Goal: Task Accomplishment & Management: Manage account settings

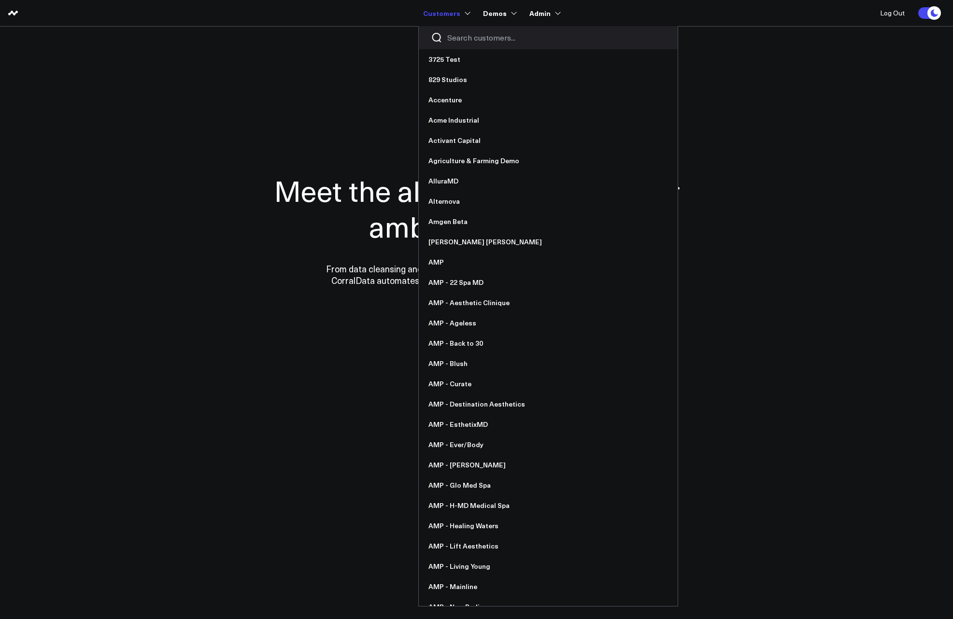
click at [476, 33] on input "Search customers input" at bounding box center [556, 37] width 218 height 11
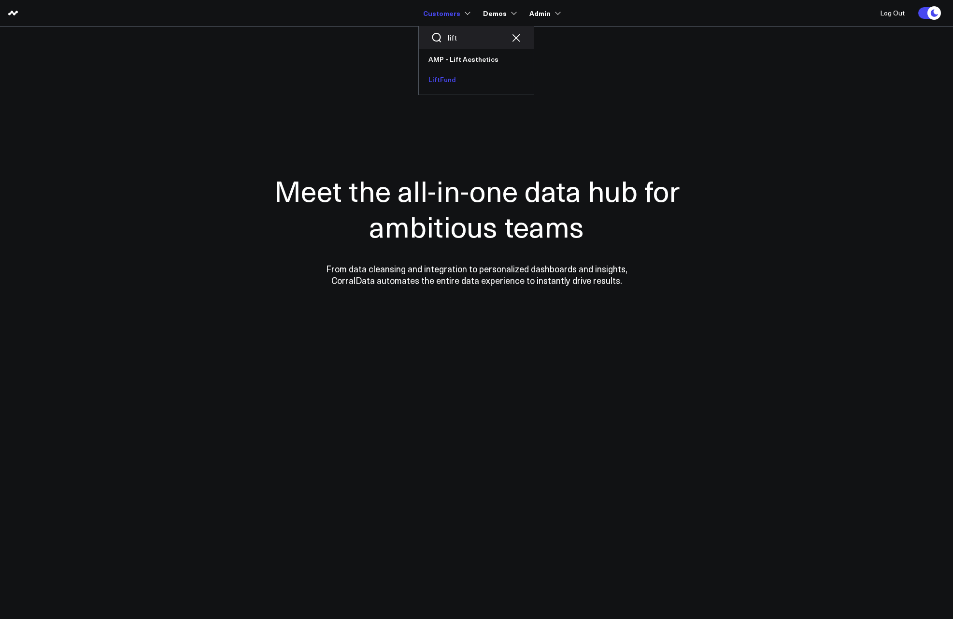
type input "lift"
click at [450, 78] on link "LiftFund" at bounding box center [476, 80] width 115 height 20
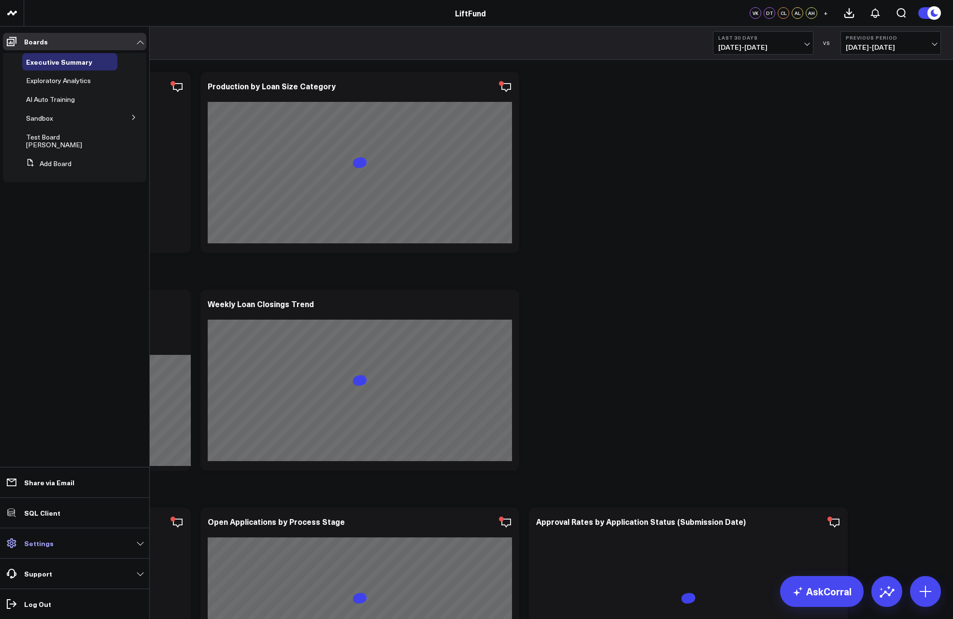
click at [43, 535] on link "Settings" at bounding box center [75, 543] width 144 height 17
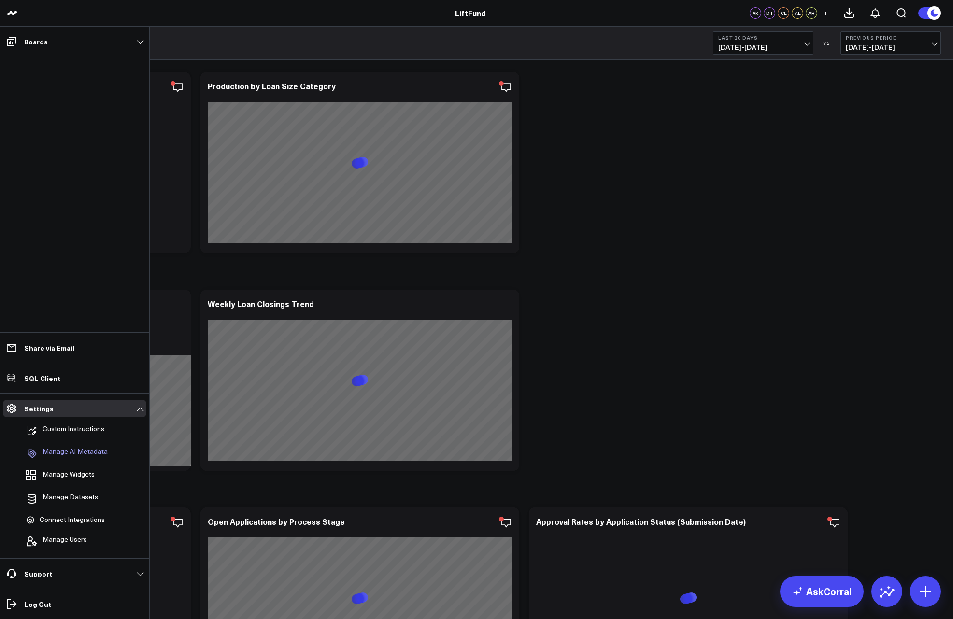
click at [76, 453] on p "Manage AI Metadata" at bounding box center [75, 454] width 65 height 12
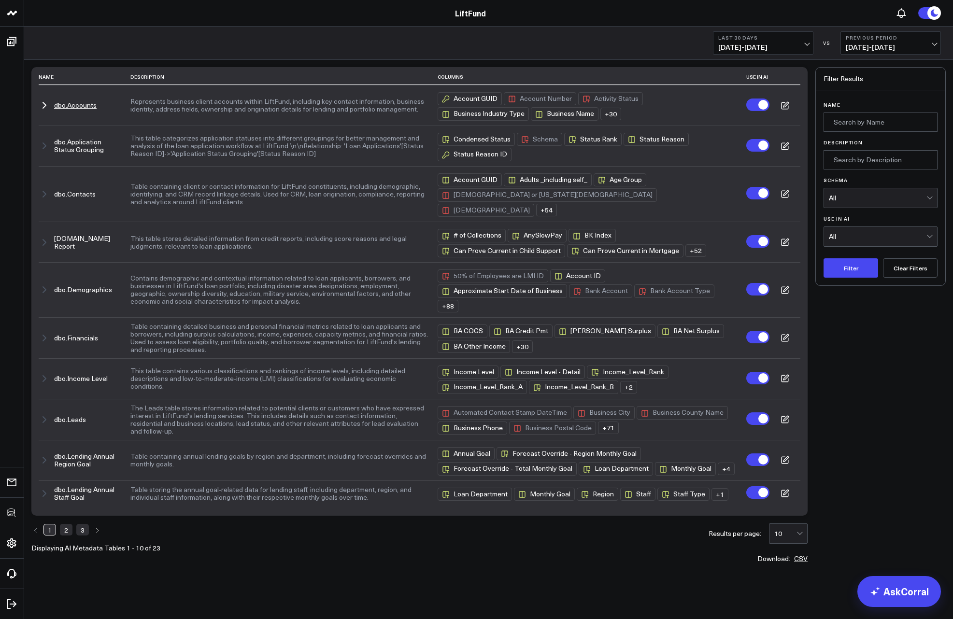
click at [75, 107] on button "dbo.Accounts" at bounding box center [75, 105] width 43 height 8
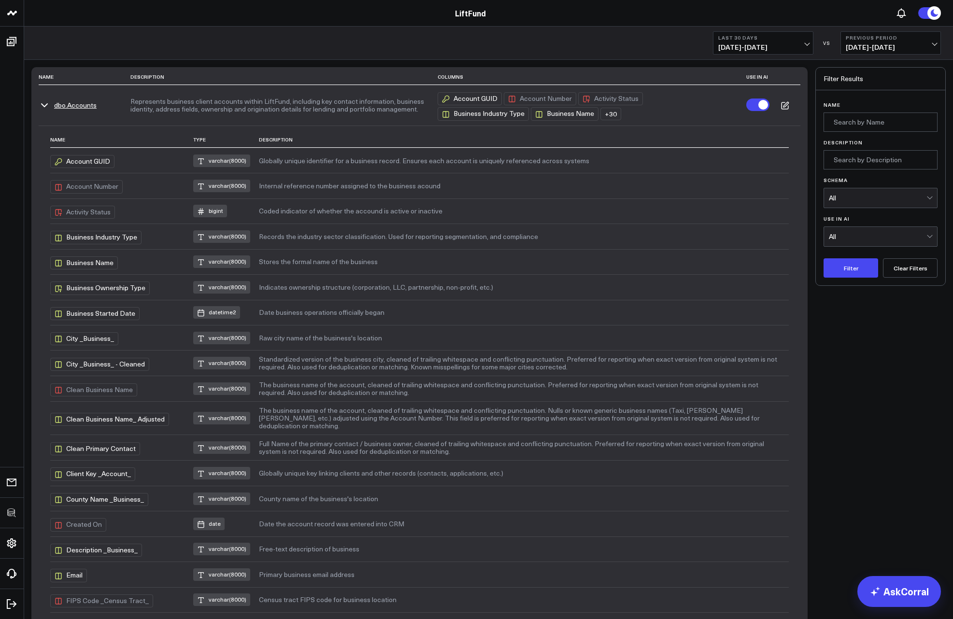
click at [786, 107] on icon at bounding box center [785, 105] width 9 height 9
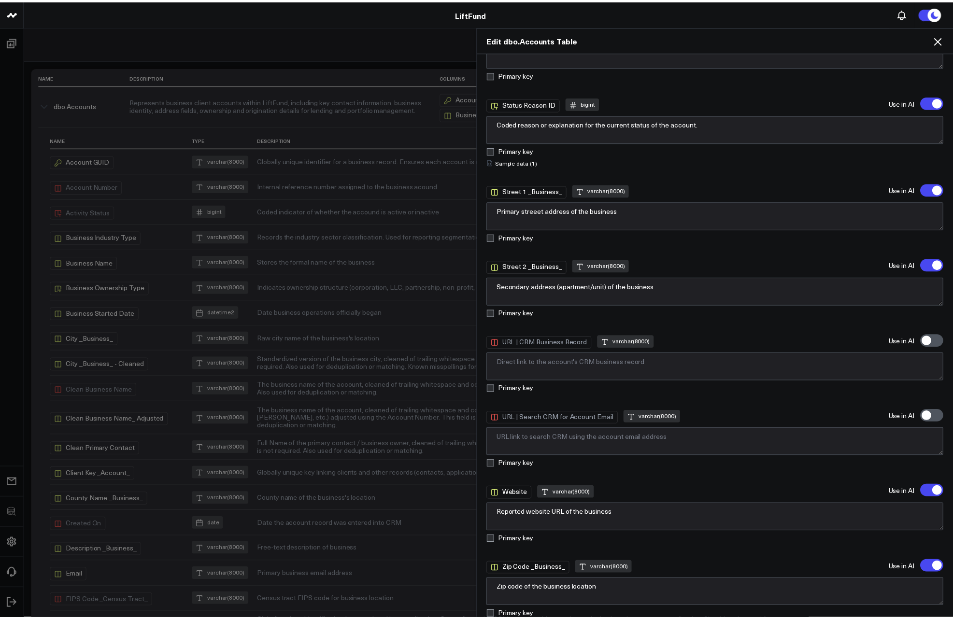
scroll to position [2238, 0]
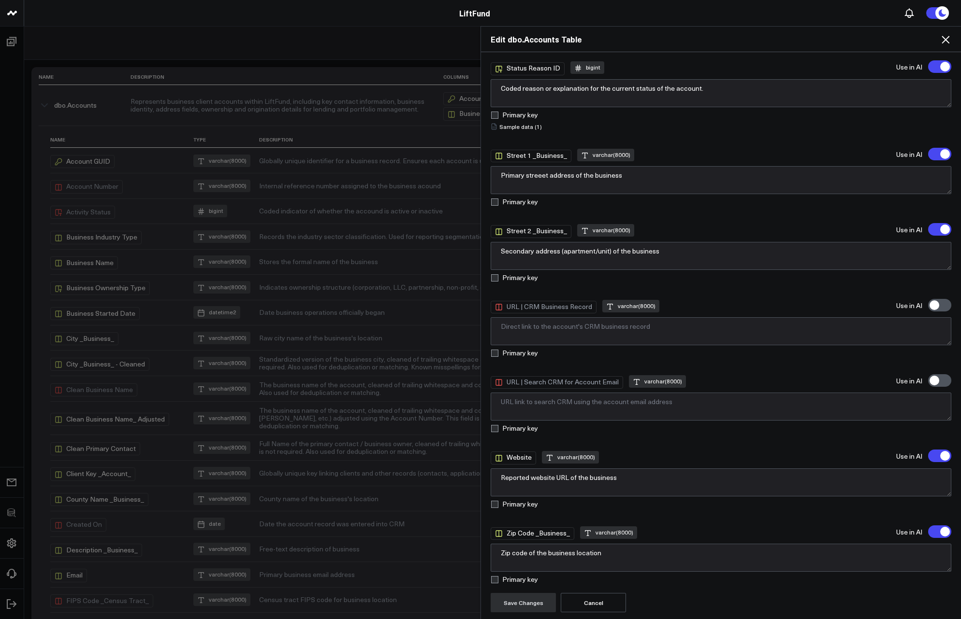
click at [946, 40] on icon at bounding box center [945, 40] width 8 height 8
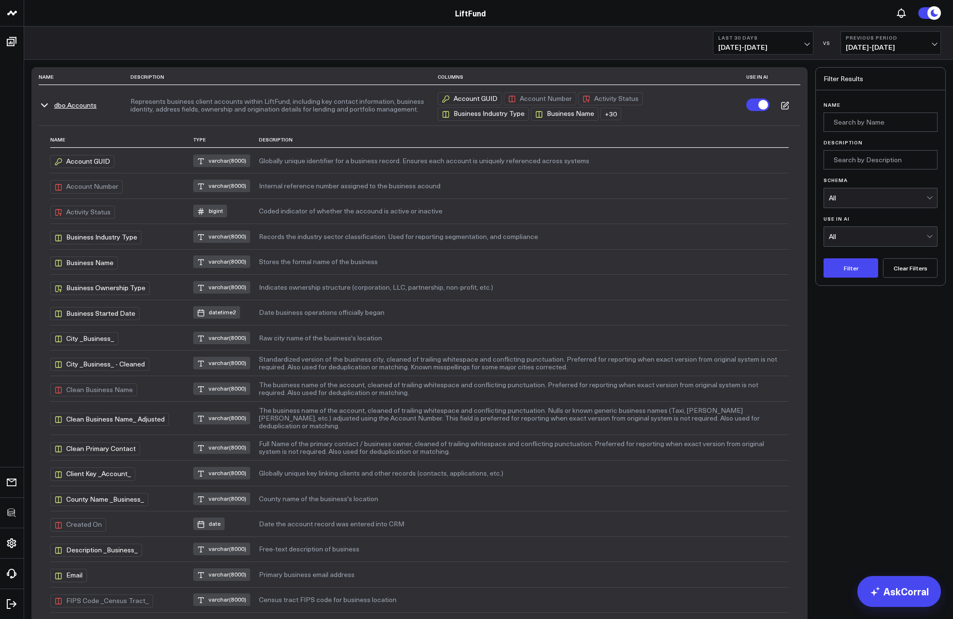
click at [79, 107] on button "dbo.Accounts" at bounding box center [75, 105] width 43 height 8
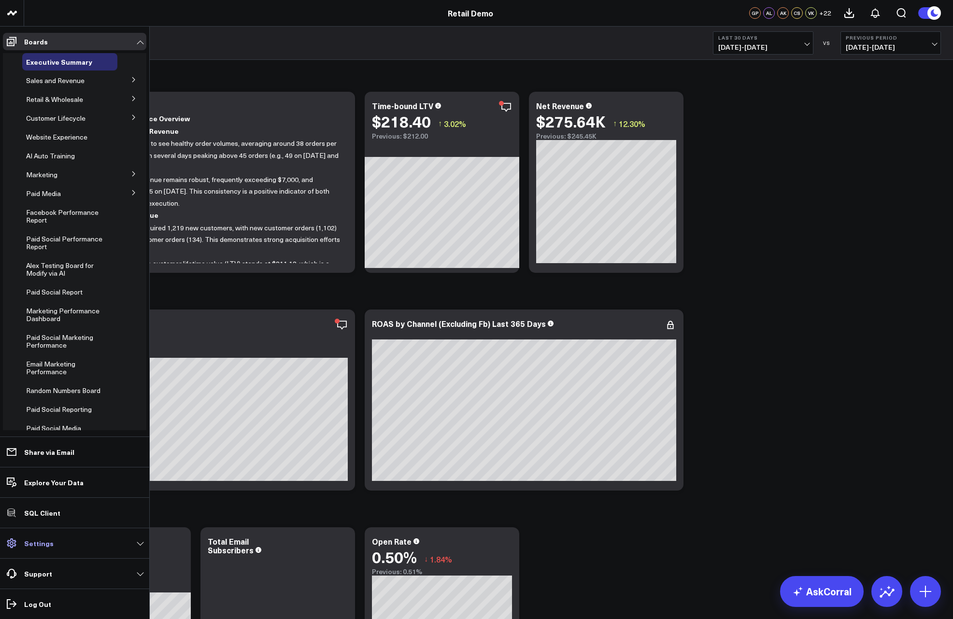
click at [45, 543] on p "Settings" at bounding box center [38, 544] width 29 height 8
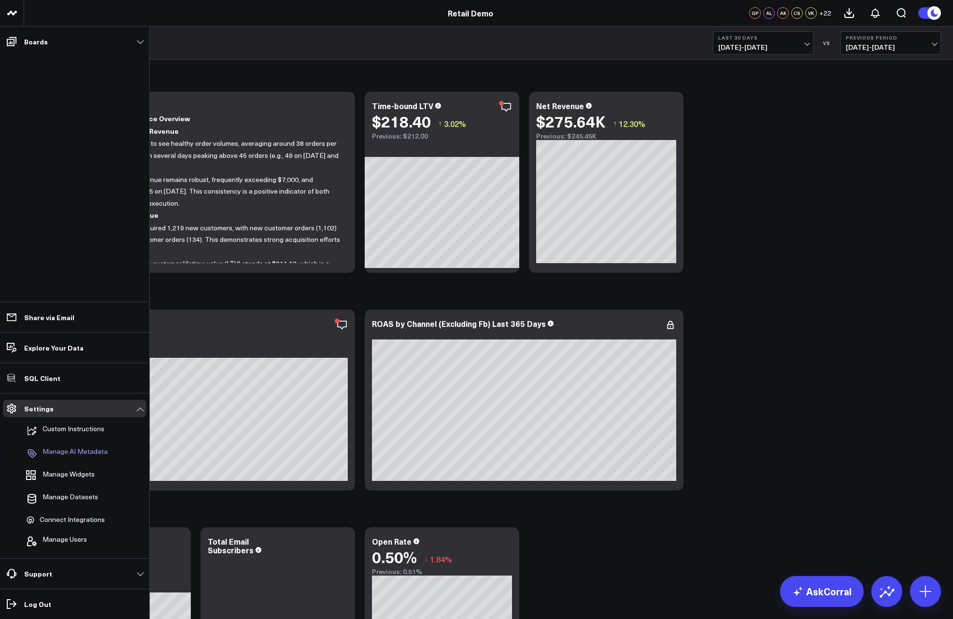
click at [64, 458] on p "Manage AI Metadata" at bounding box center [75, 454] width 65 height 12
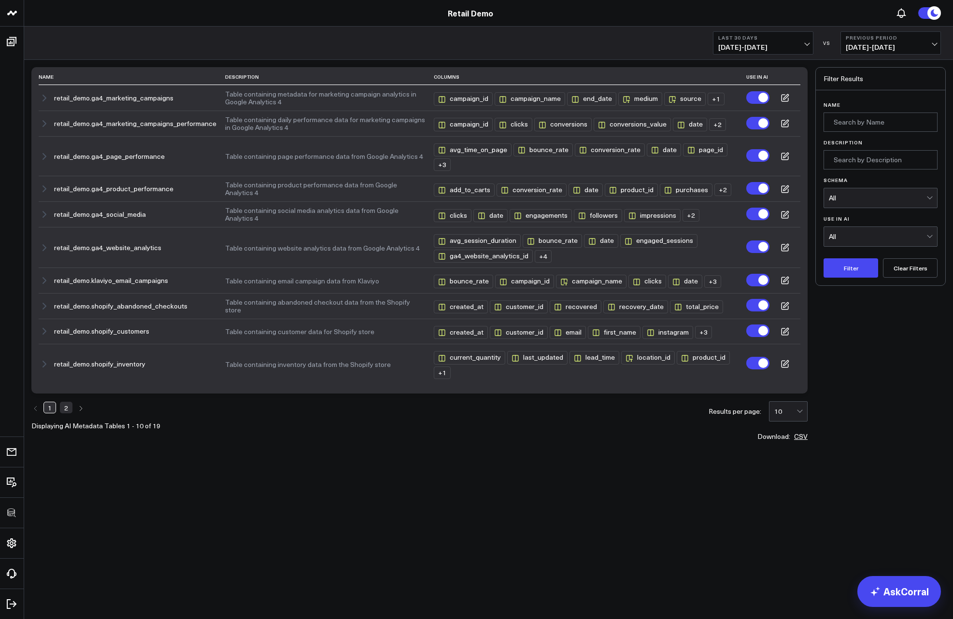
click at [68, 407] on link "2" at bounding box center [66, 408] width 13 height 12
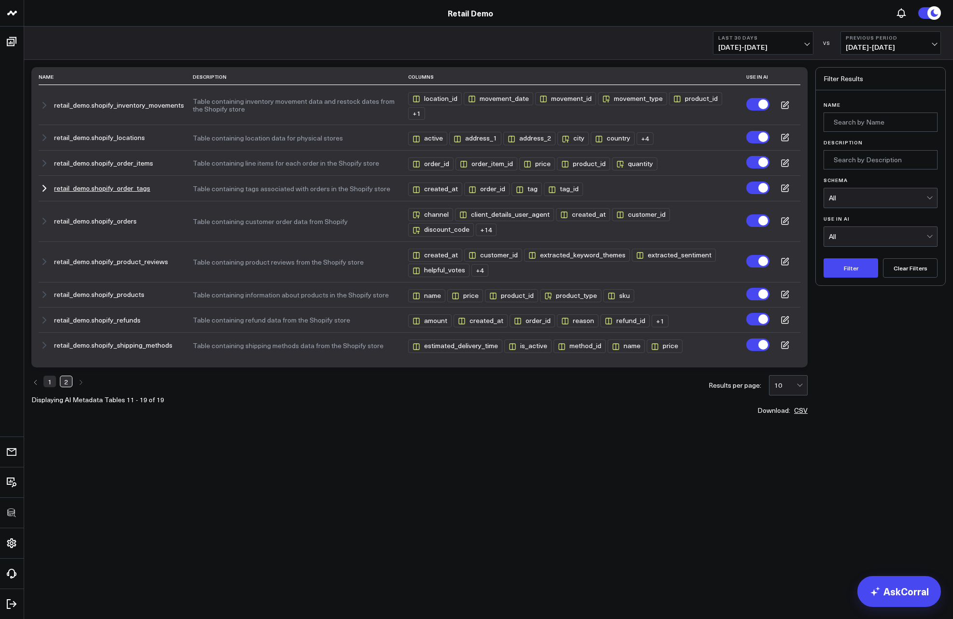
click at [759, 191] on label at bounding box center [758, 188] width 23 height 13
click at [747, 188] on input "Turn off Use in AI" at bounding box center [747, 188] width 0 height 0
click at [759, 191] on label at bounding box center [758, 188] width 23 height 13
click at [747, 188] on input "Turn on Use in AI" at bounding box center [747, 188] width 0 height 0
click at [624, 477] on body "3725 Test 829 Studios Accenture Acme Industrial Activant Capital Agriculture & …" at bounding box center [476, 309] width 953 height 619
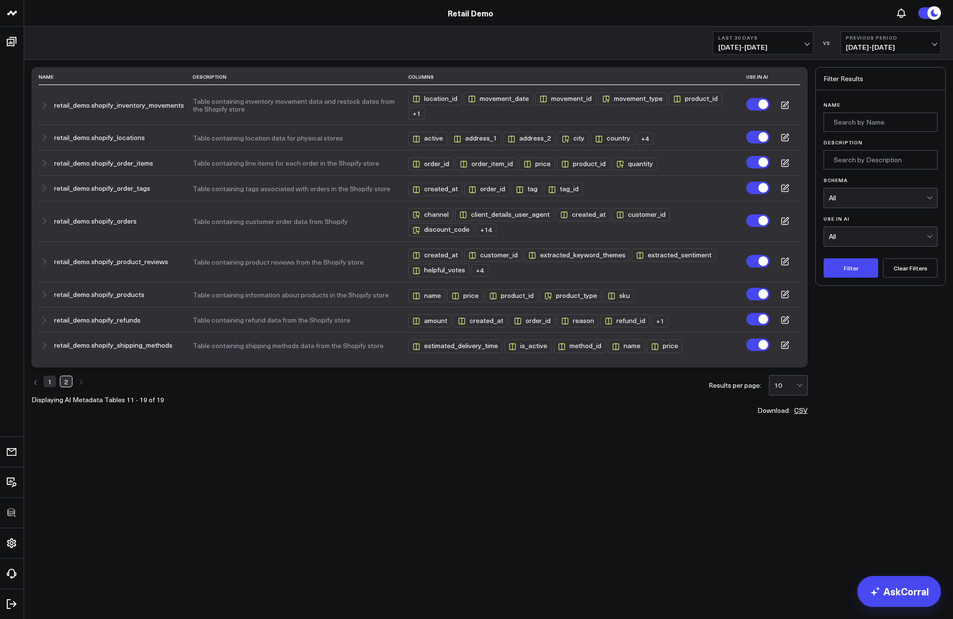
click at [462, 489] on body "3725 Test 829 Studios Accenture Acme Industrial Activant Capital Agriculture & …" at bounding box center [476, 309] width 953 height 619
